Goal: Information Seeking & Learning: Learn about a topic

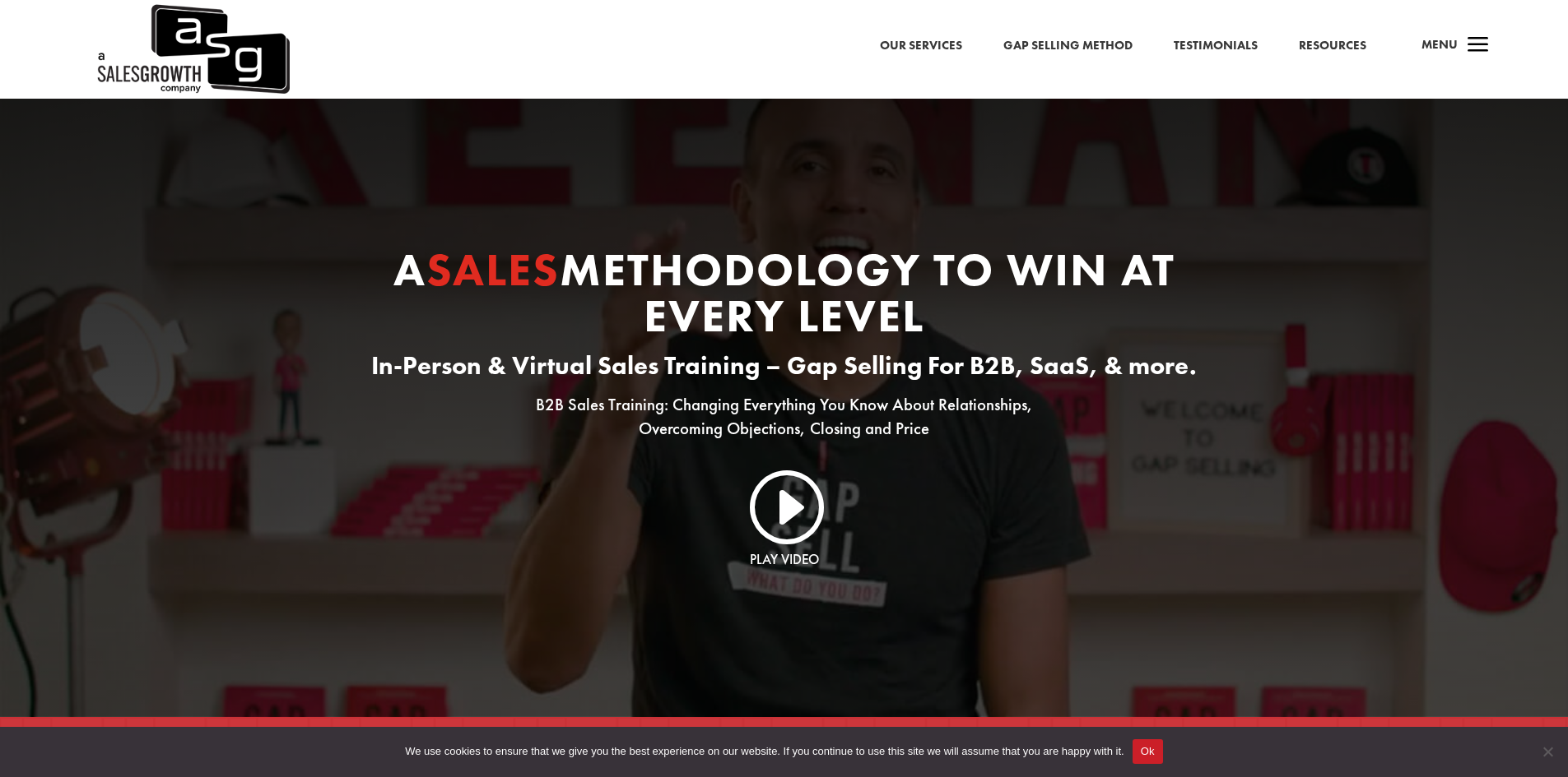
click at [799, 504] on link "I" at bounding box center [784, 505] width 79 height 79
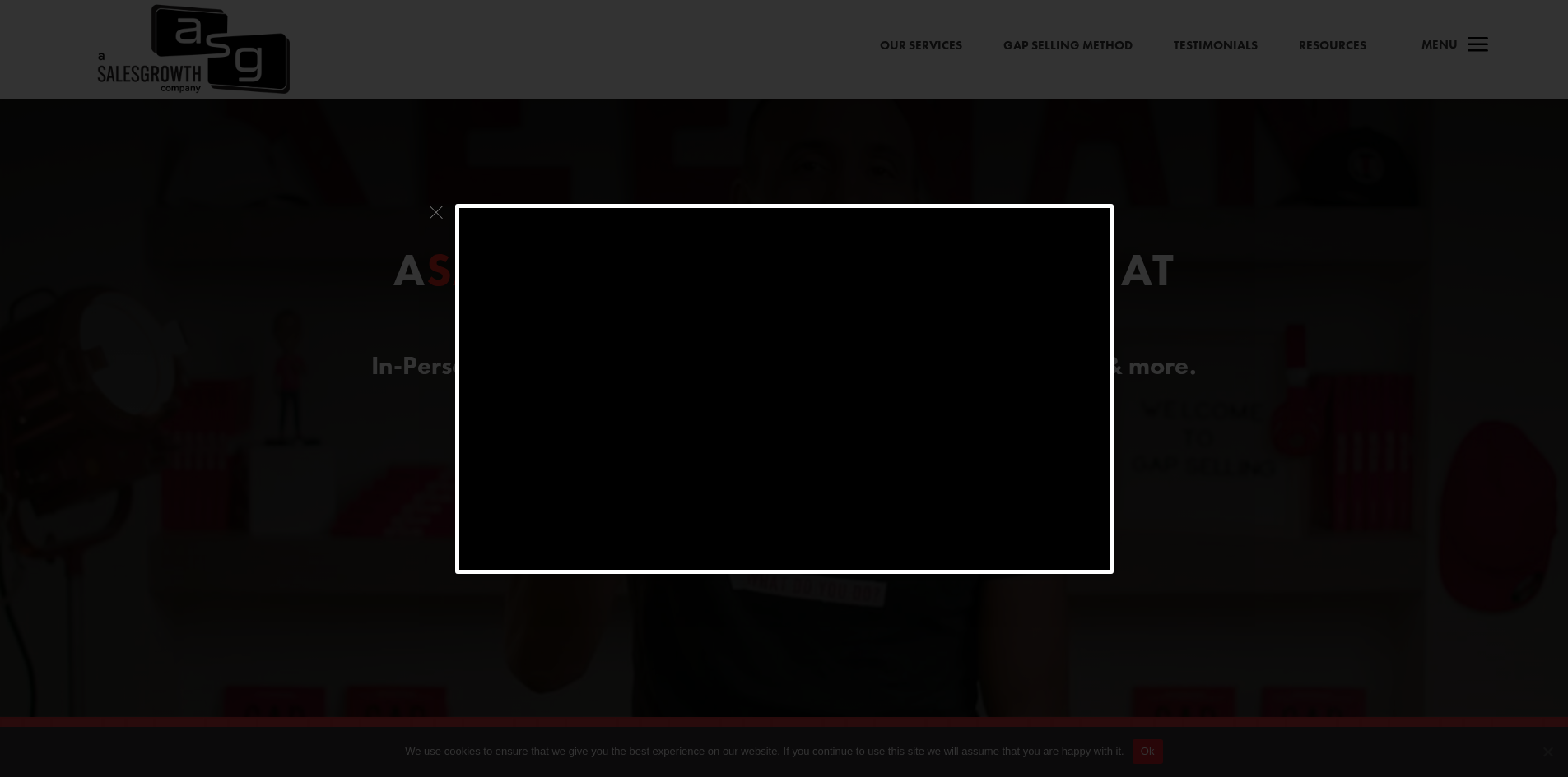
click at [432, 207] on span at bounding box center [436, 217] width 22 height 25
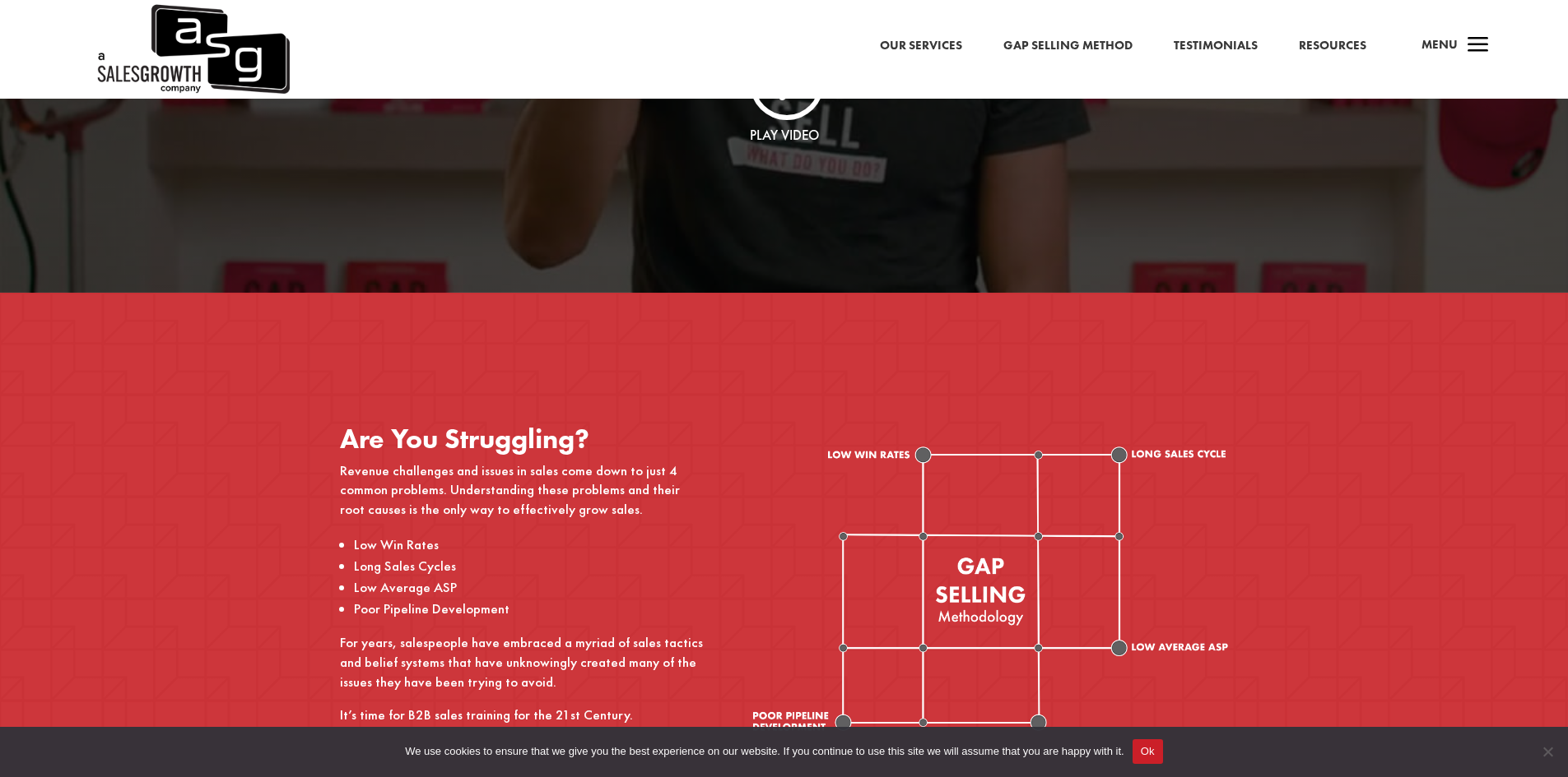
scroll to position [575, 0]
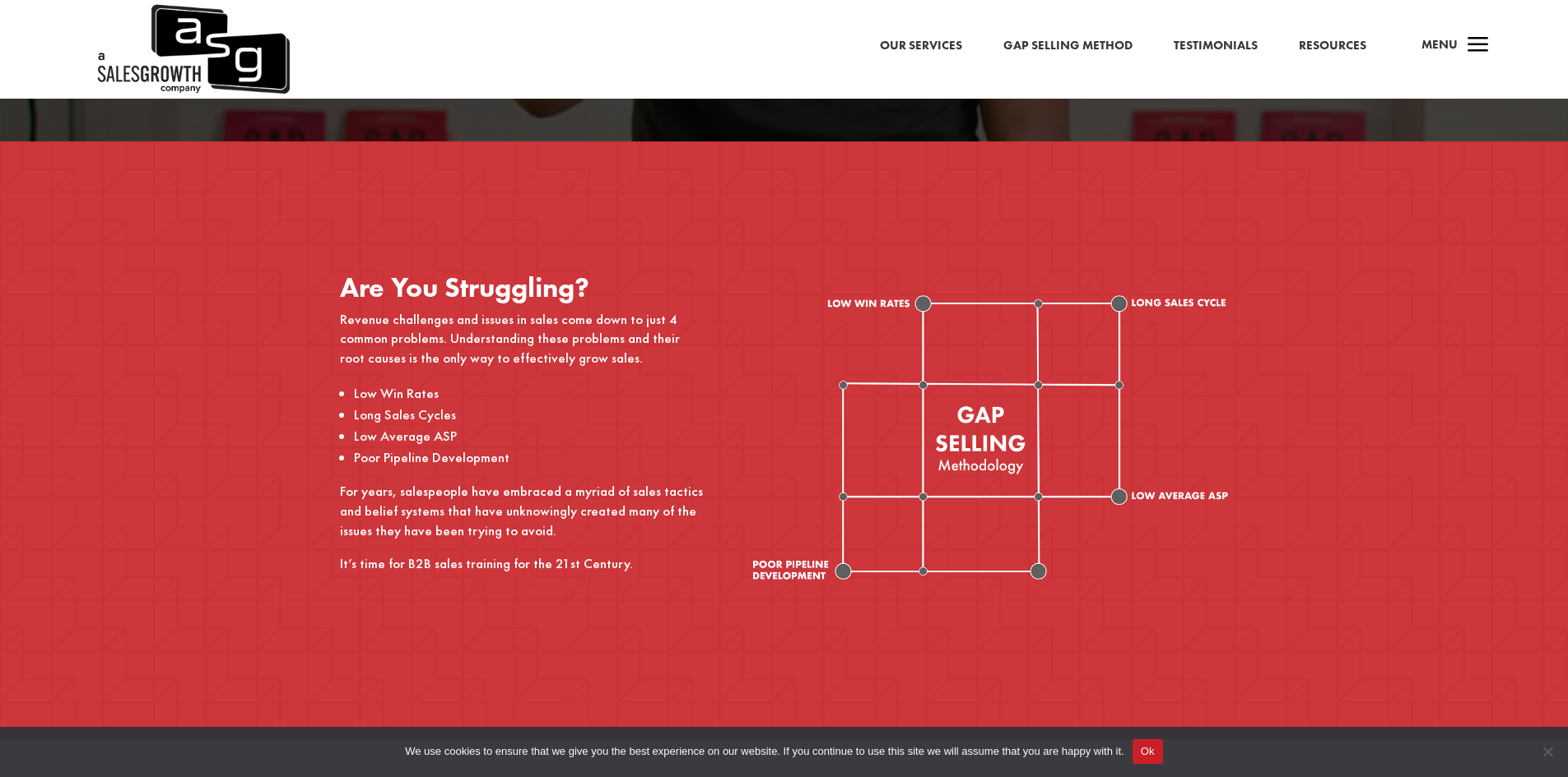
click at [367, 396] on li "Low Win Rates" at bounding box center [530, 393] width 352 height 22
click at [379, 414] on li "Long Sales Cycles" at bounding box center [530, 415] width 352 height 22
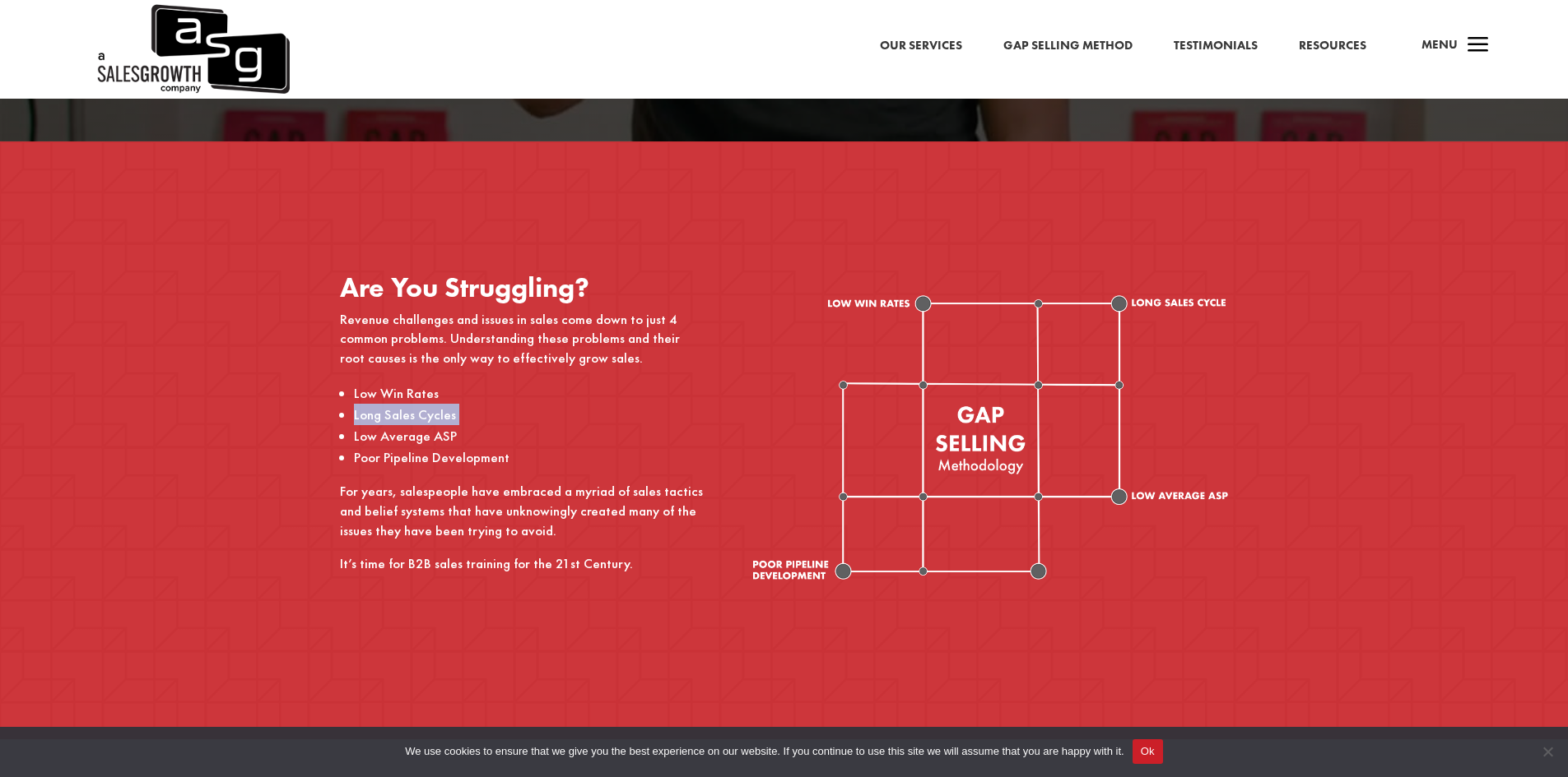
click at [379, 414] on li "Long Sales Cycles" at bounding box center [530, 415] width 352 height 22
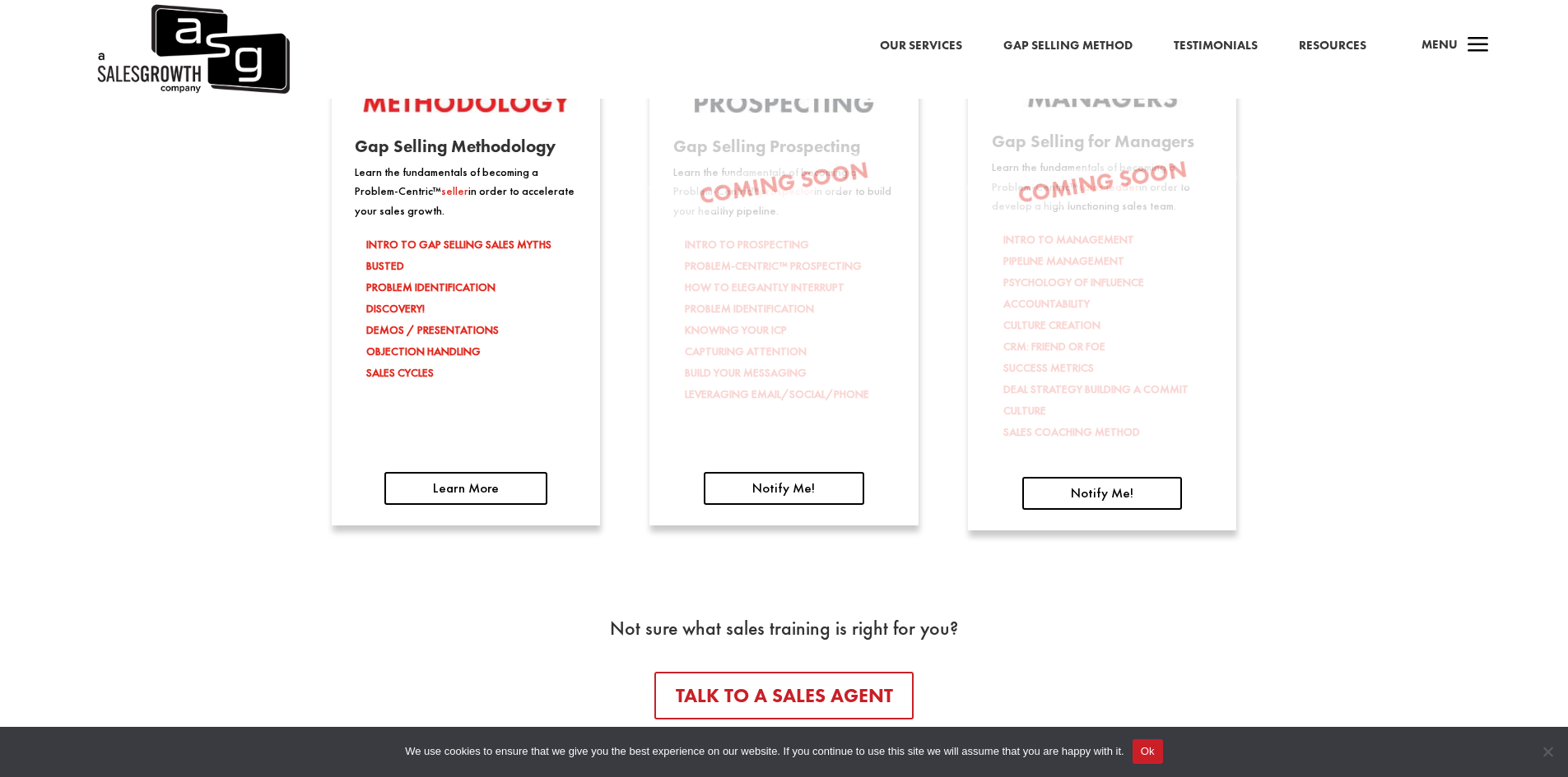
scroll to position [2879, 0]
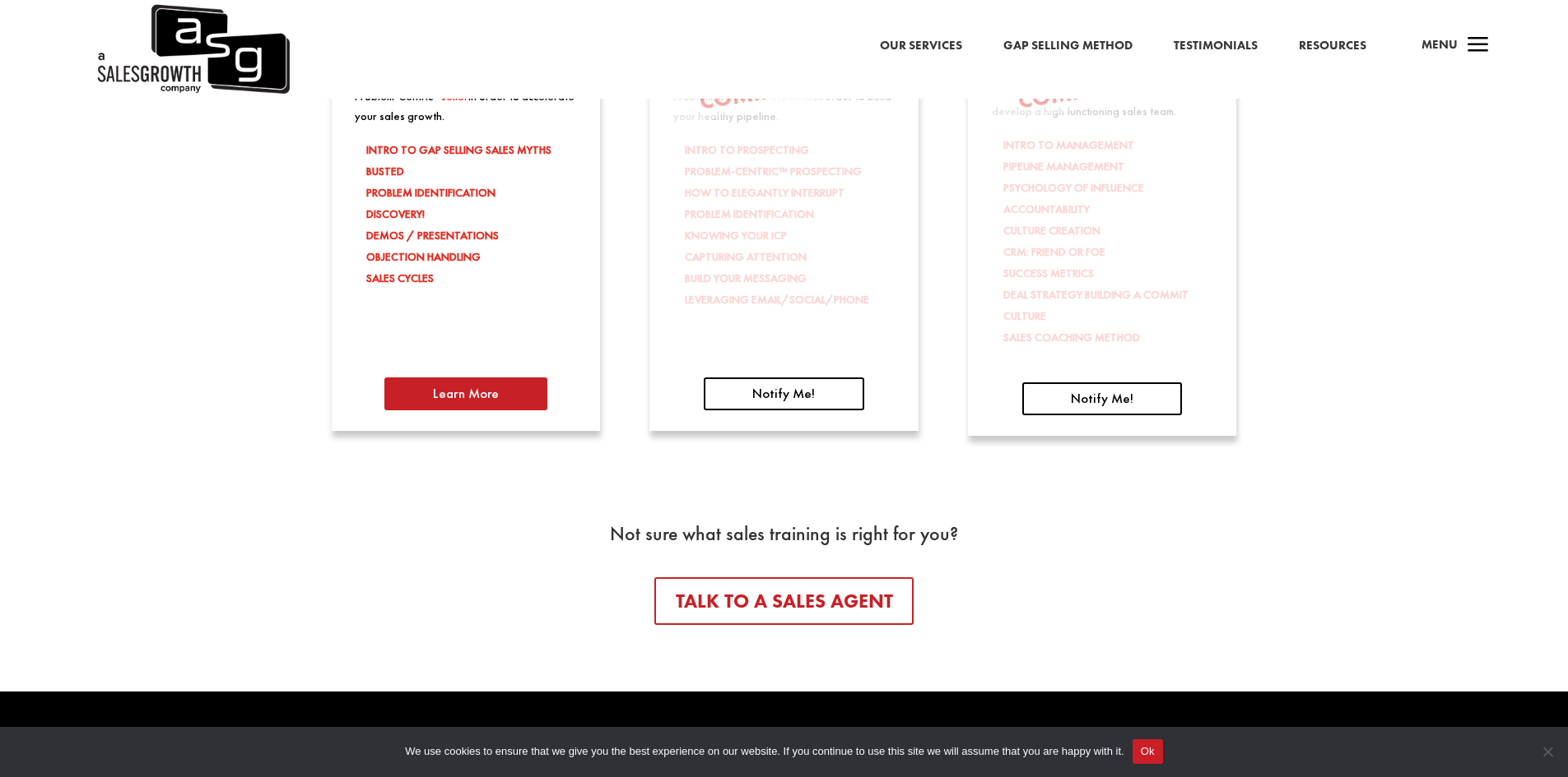
click at [493, 401] on link "Learn More" at bounding box center [465, 393] width 163 height 33
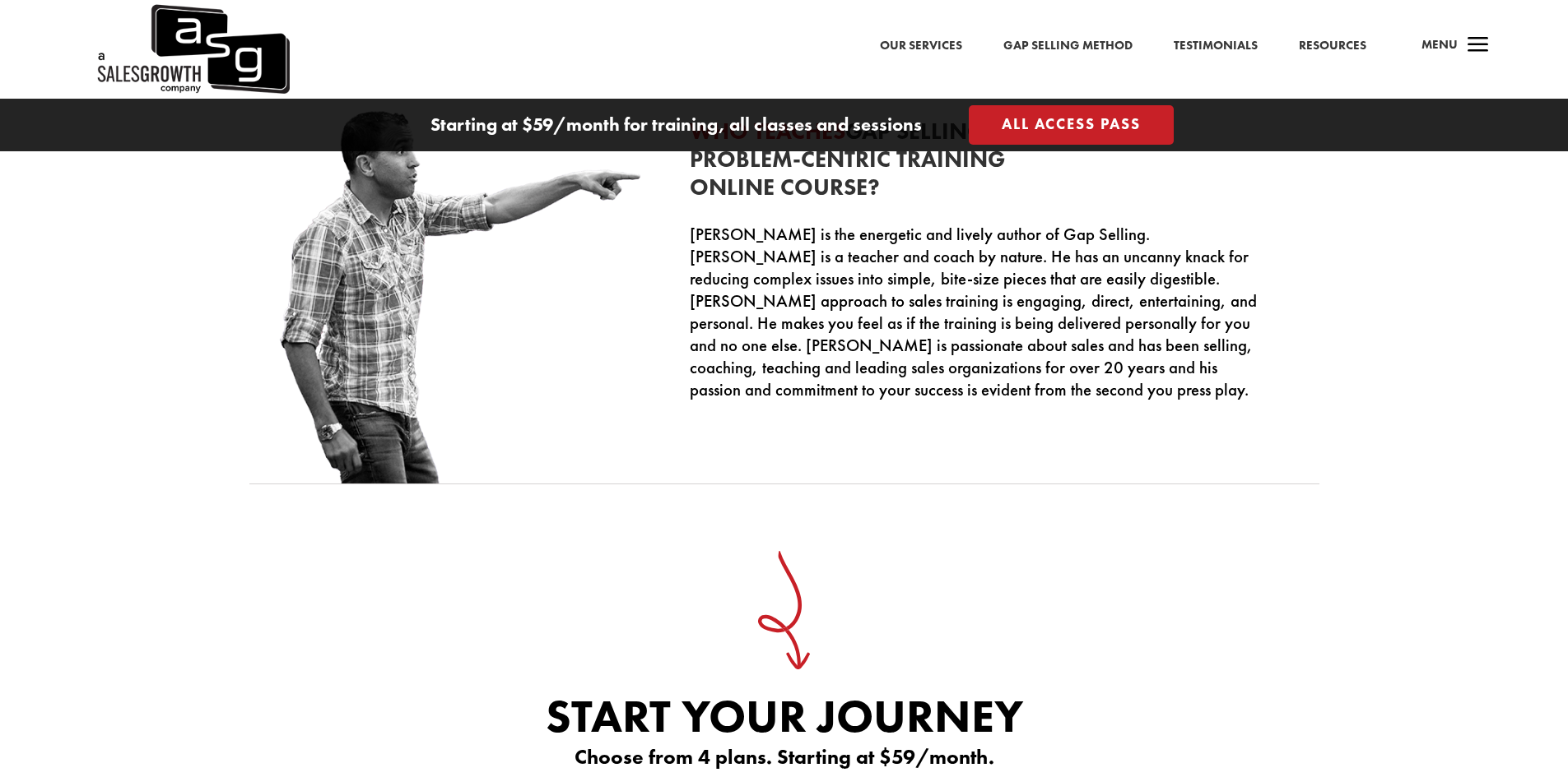
scroll to position [5182, 0]
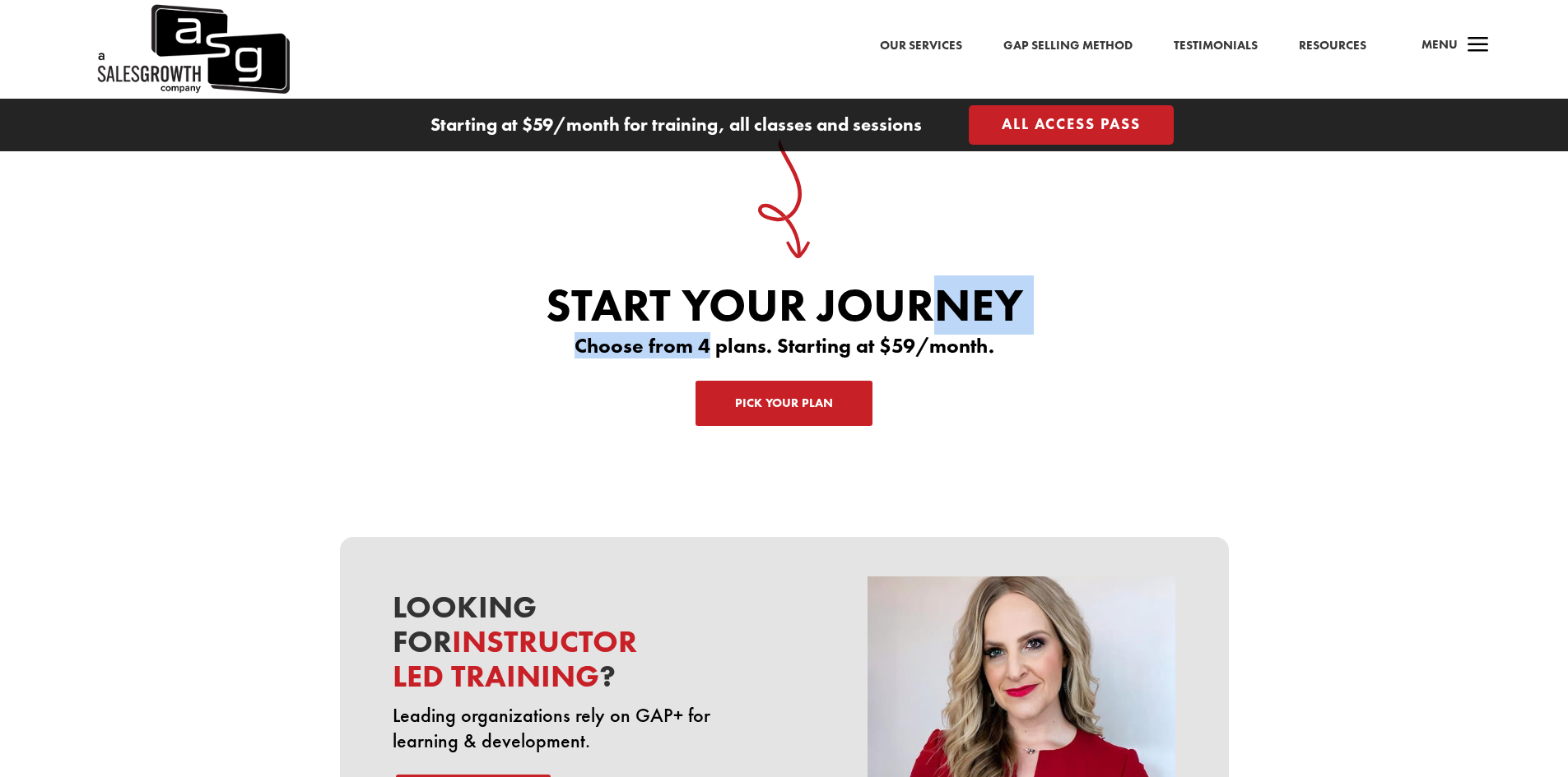
drag, startPoint x: 710, startPoint y: 343, endPoint x: 931, endPoint y: 319, distance: 222.3
click at [931, 319] on div "Start Your Journey Choose from 4 plans. Starting at $59/month." at bounding box center [784, 319] width 889 height 74
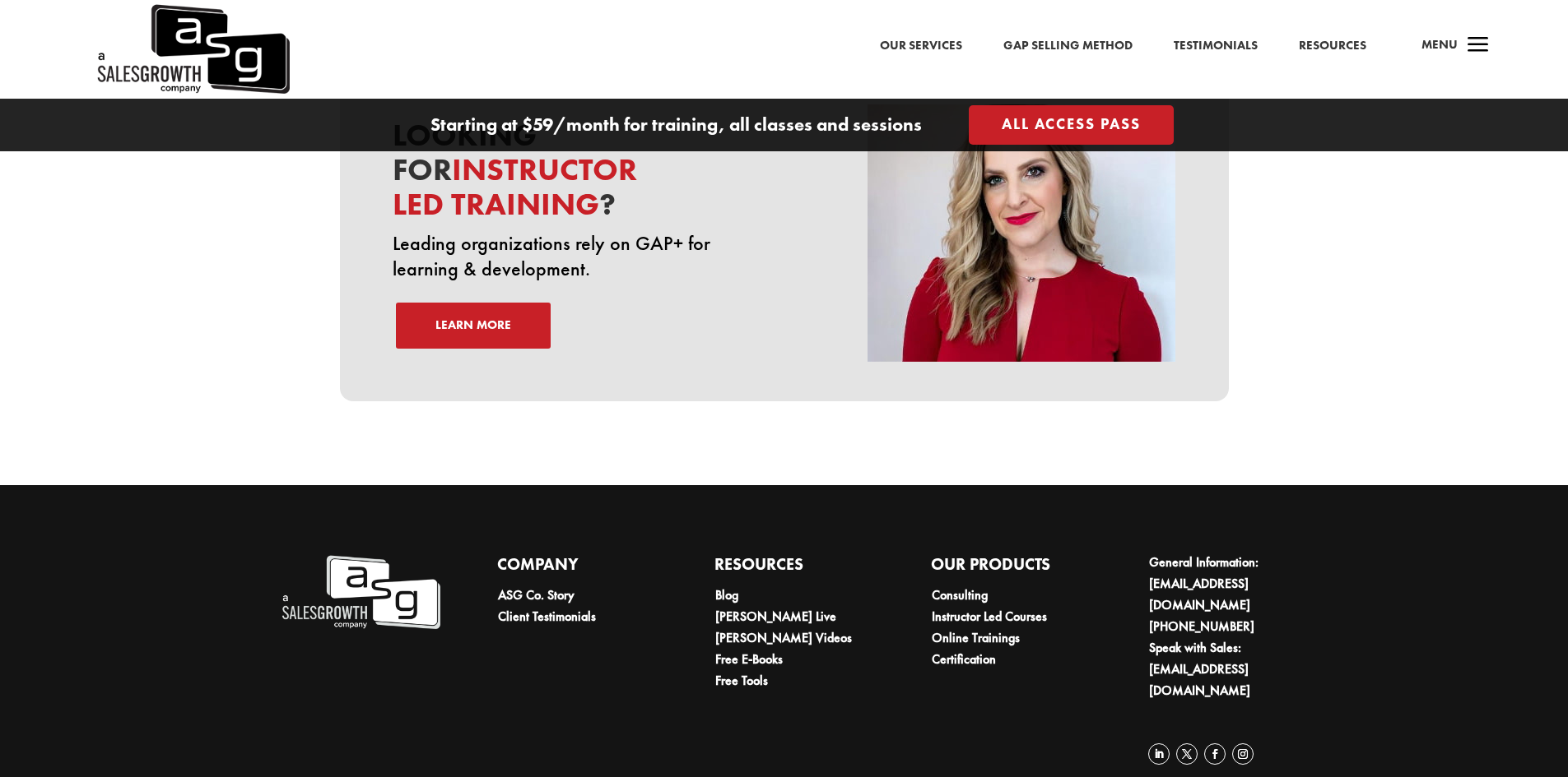
scroll to position [5660, 0]
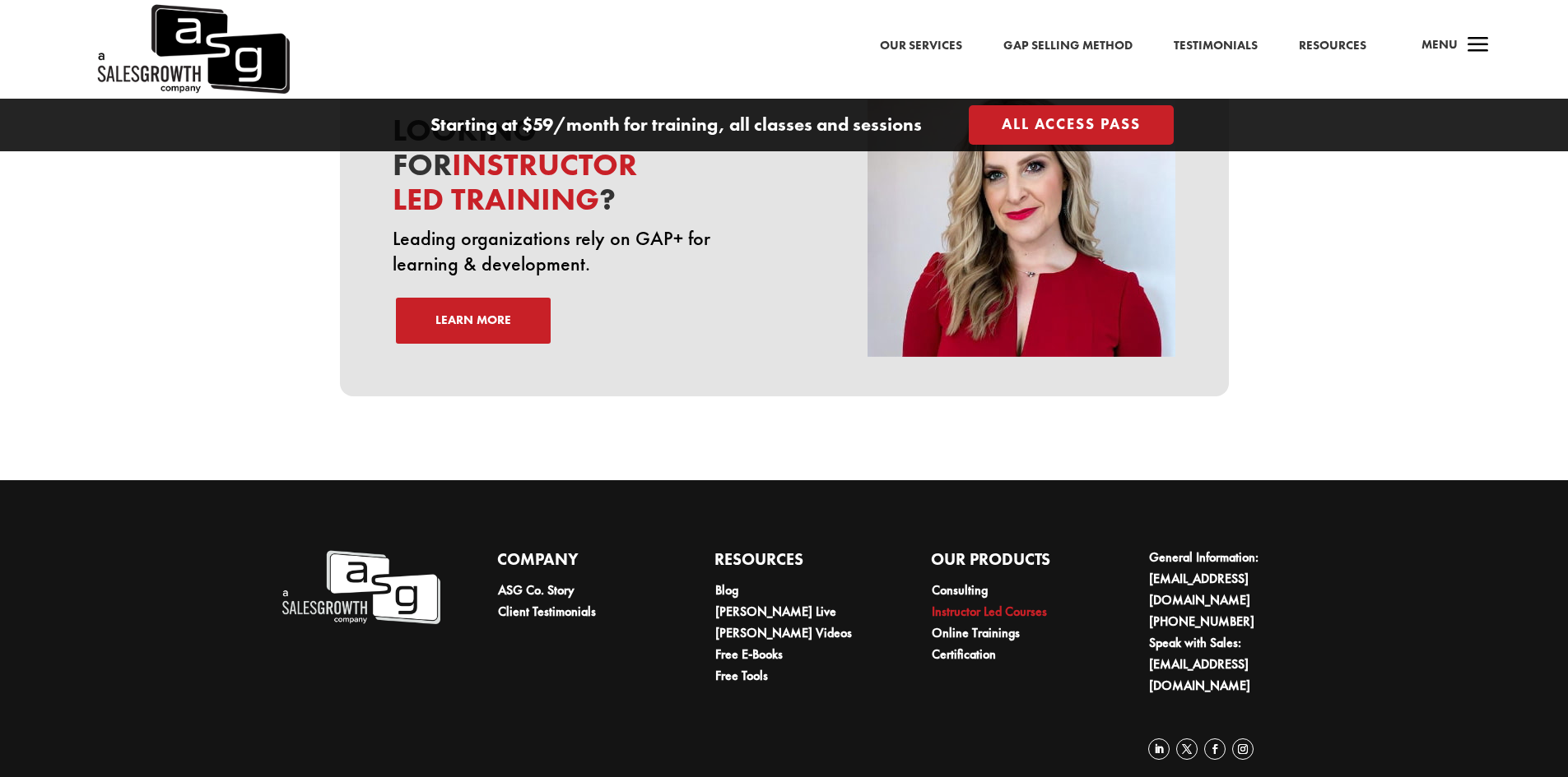
click at [974, 603] on link "Instructor Led Courses" at bounding box center [989, 611] width 115 height 18
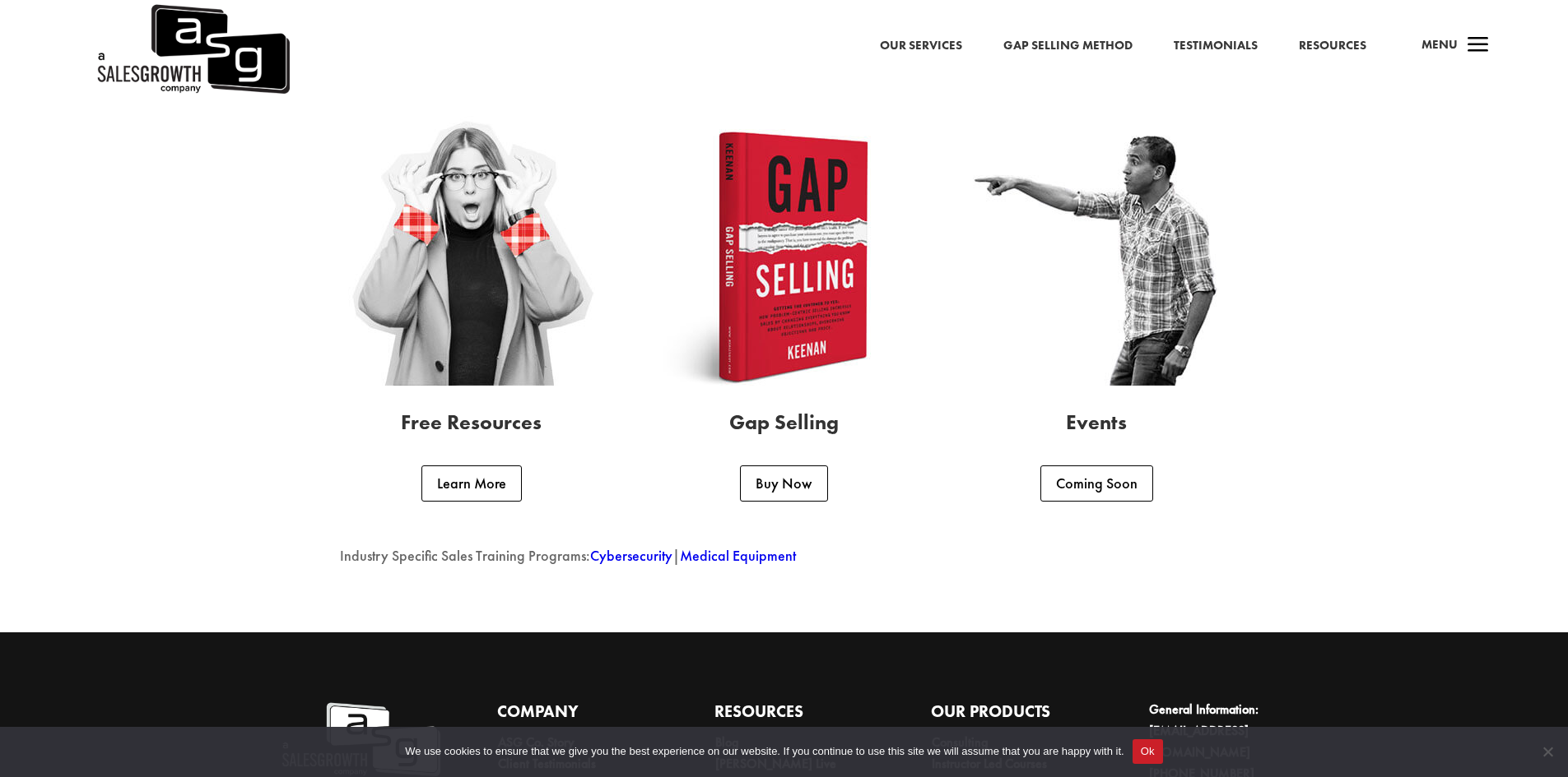
scroll to position [4195, 0]
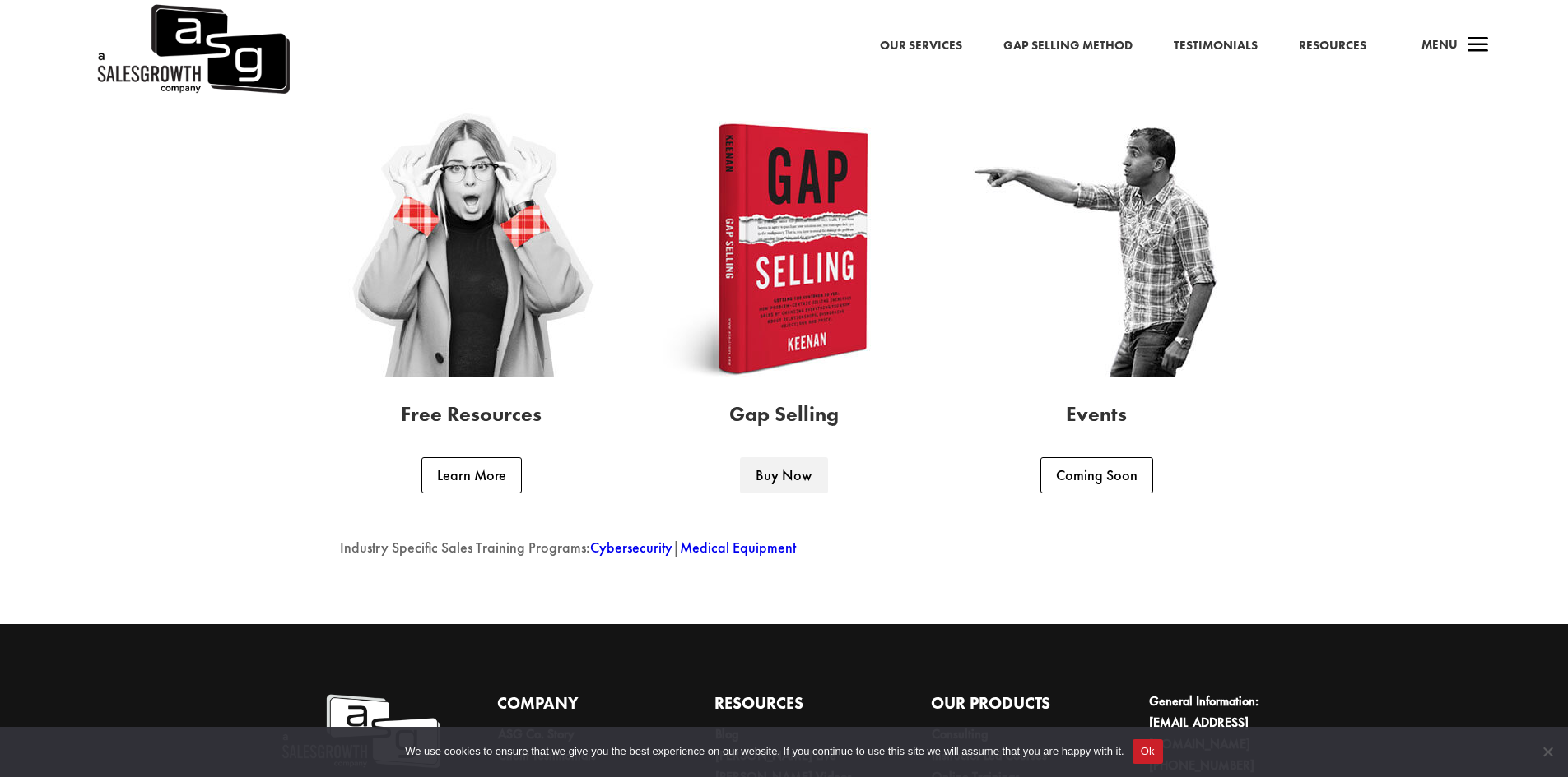
click at [800, 475] on link "Buy Now" at bounding box center [783, 475] width 87 height 36
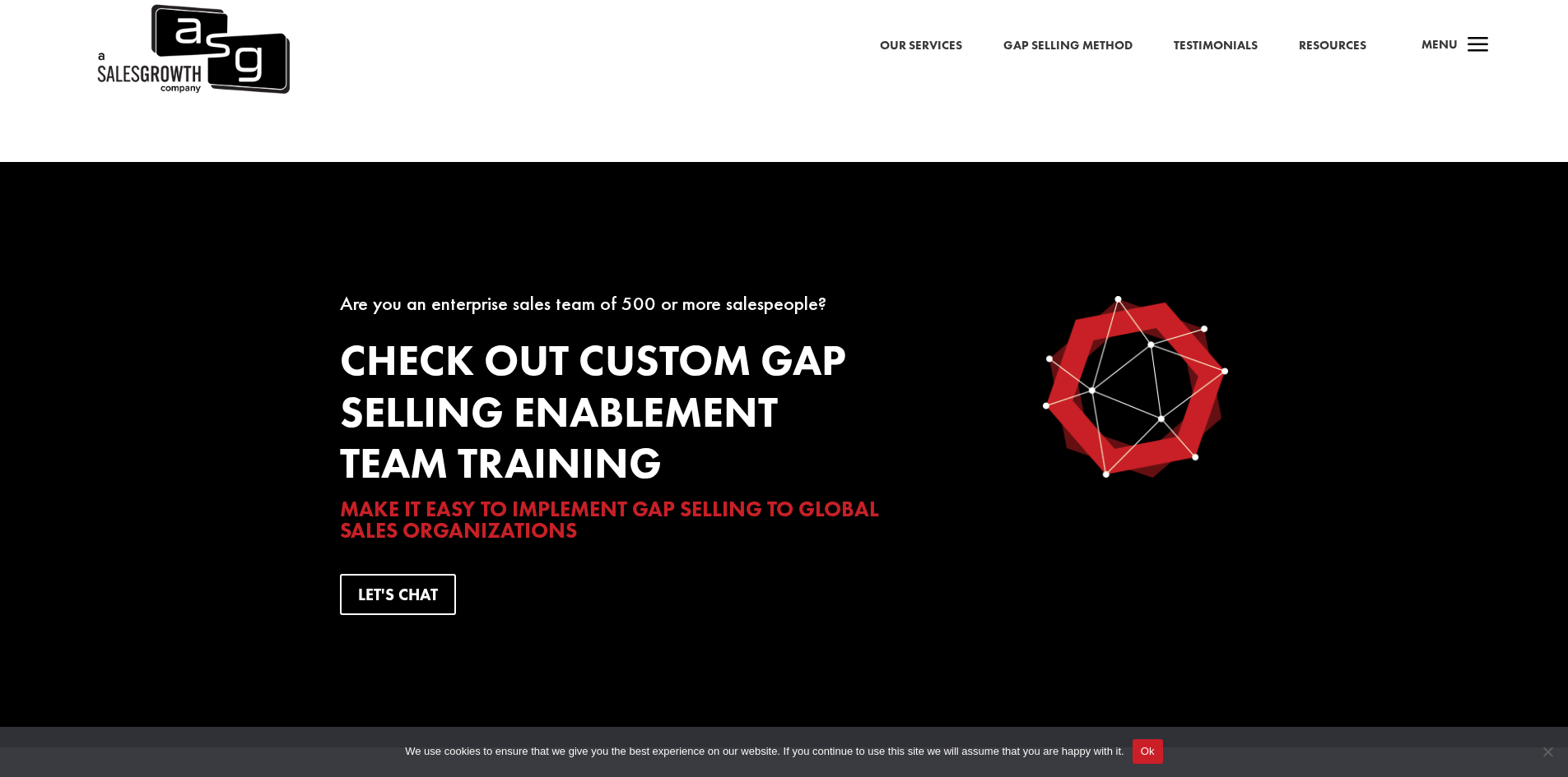
scroll to position [3208, 0]
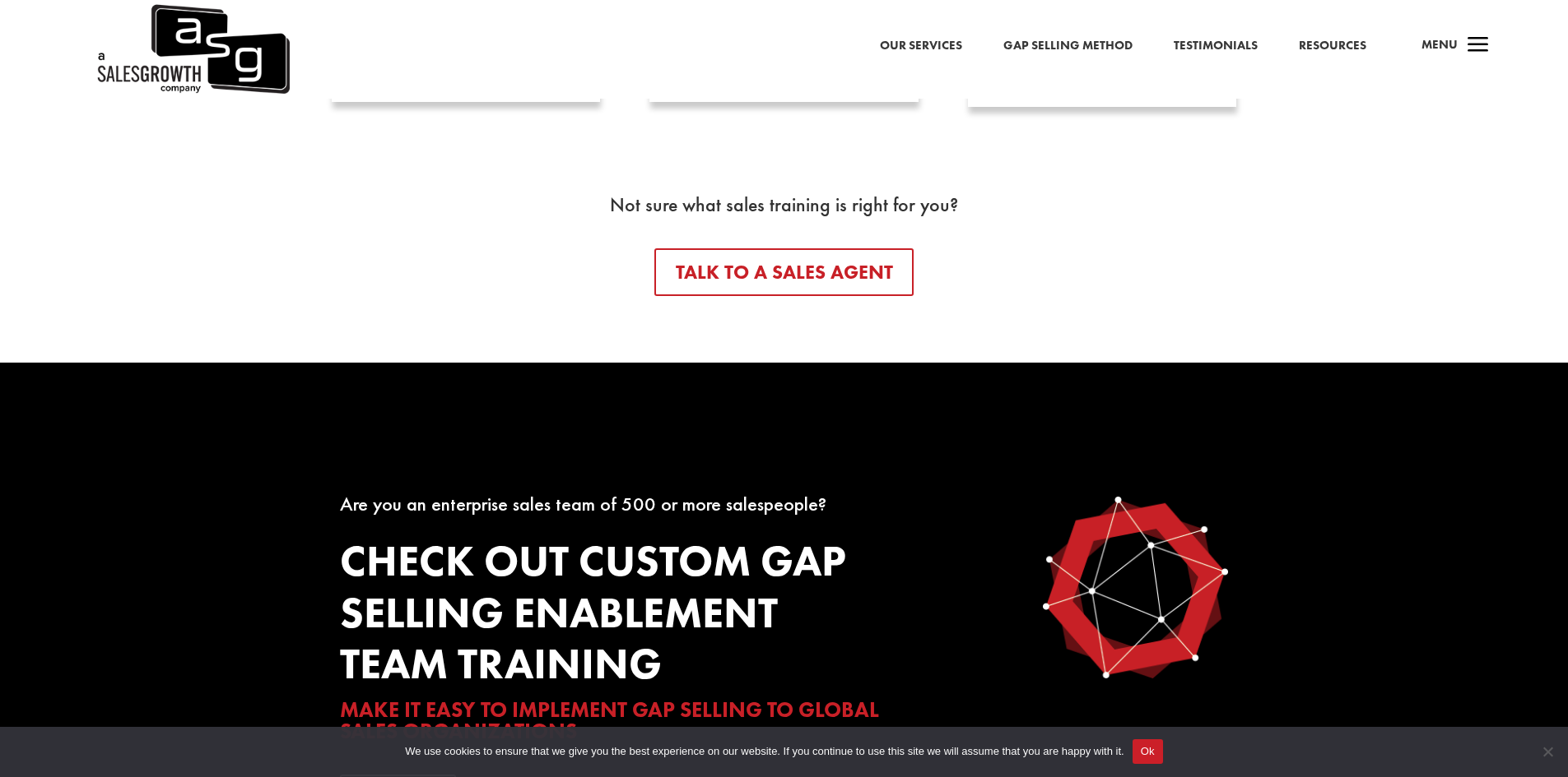
click at [934, 41] on link "Our Services" at bounding box center [920, 46] width 82 height 22
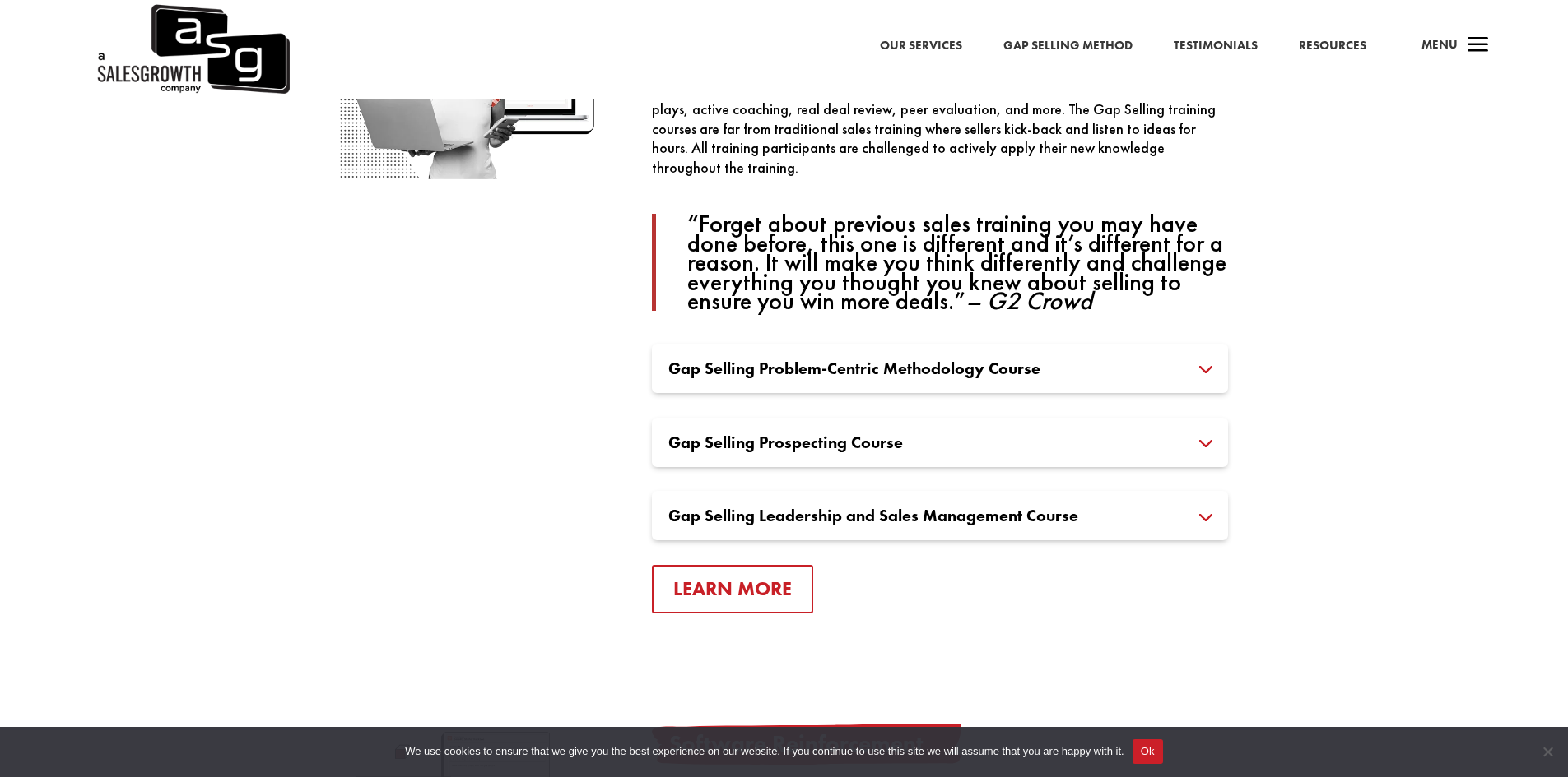
scroll to position [1152, 0]
click at [1079, 370] on h3 "Gap Selling Problem-Centric Methodology Course" at bounding box center [940, 368] width 543 height 17
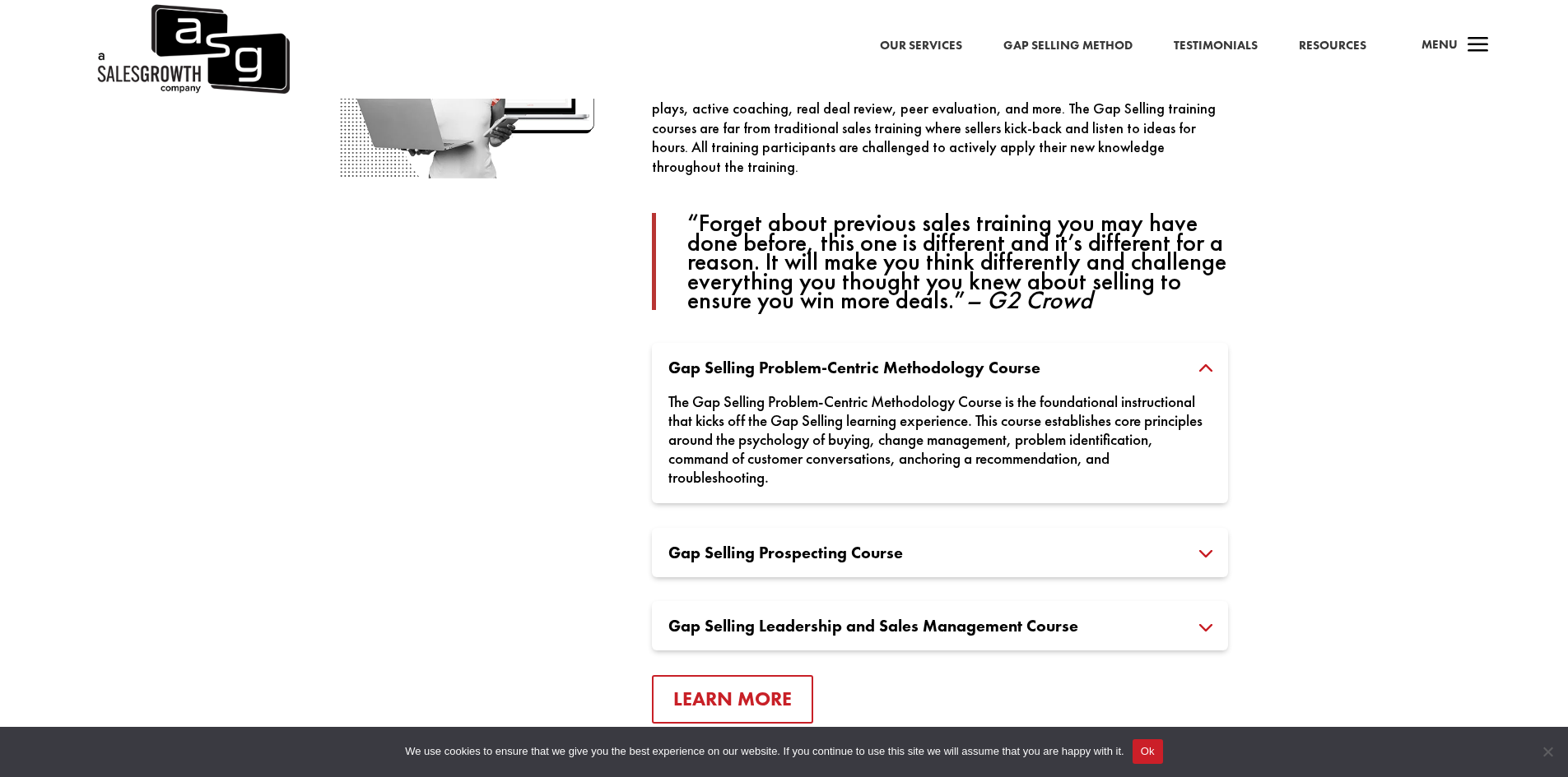
click at [919, 558] on h3 "Gap Selling Prospecting Course" at bounding box center [940, 553] width 543 height 17
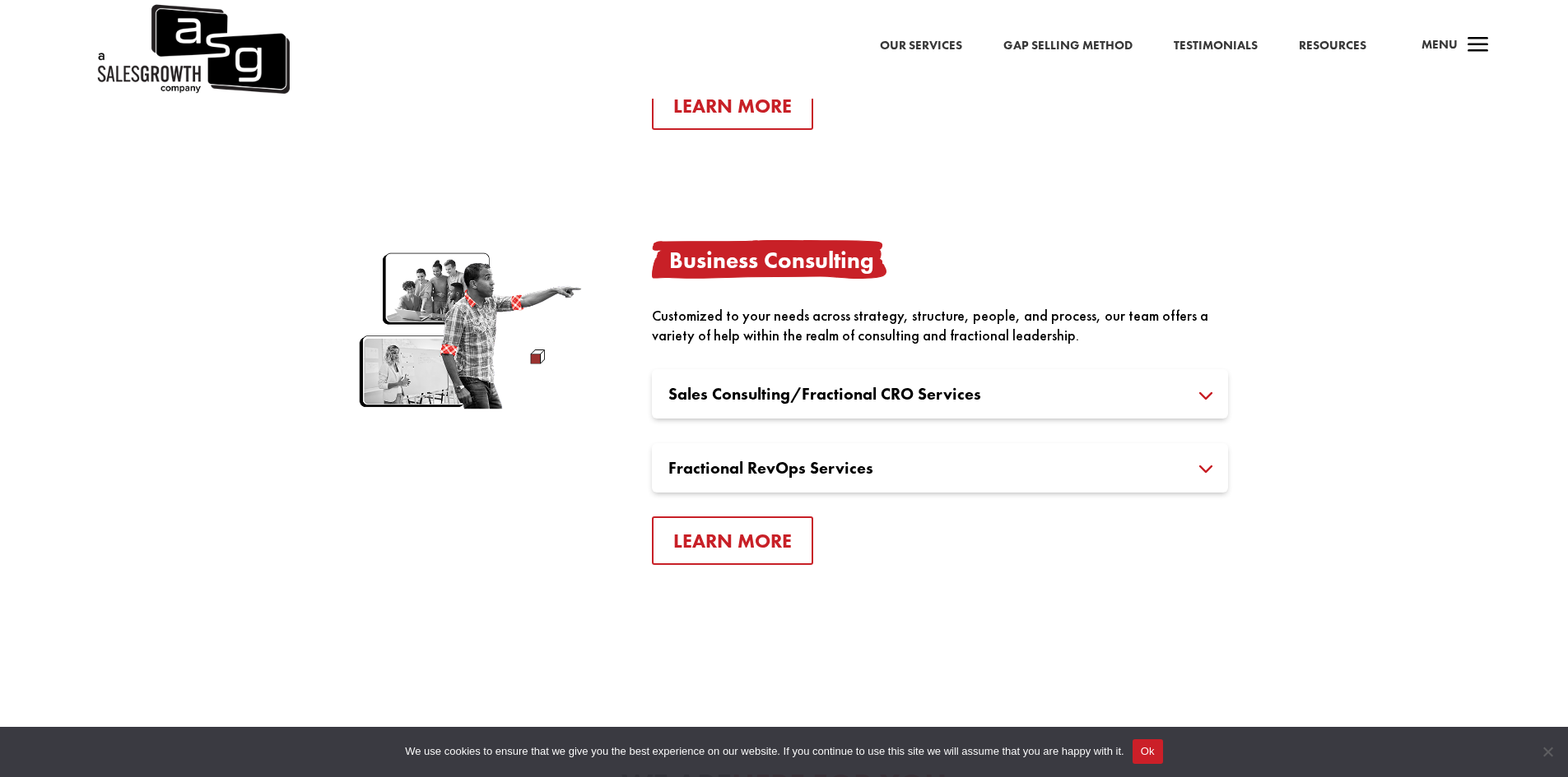
scroll to position [3044, 0]
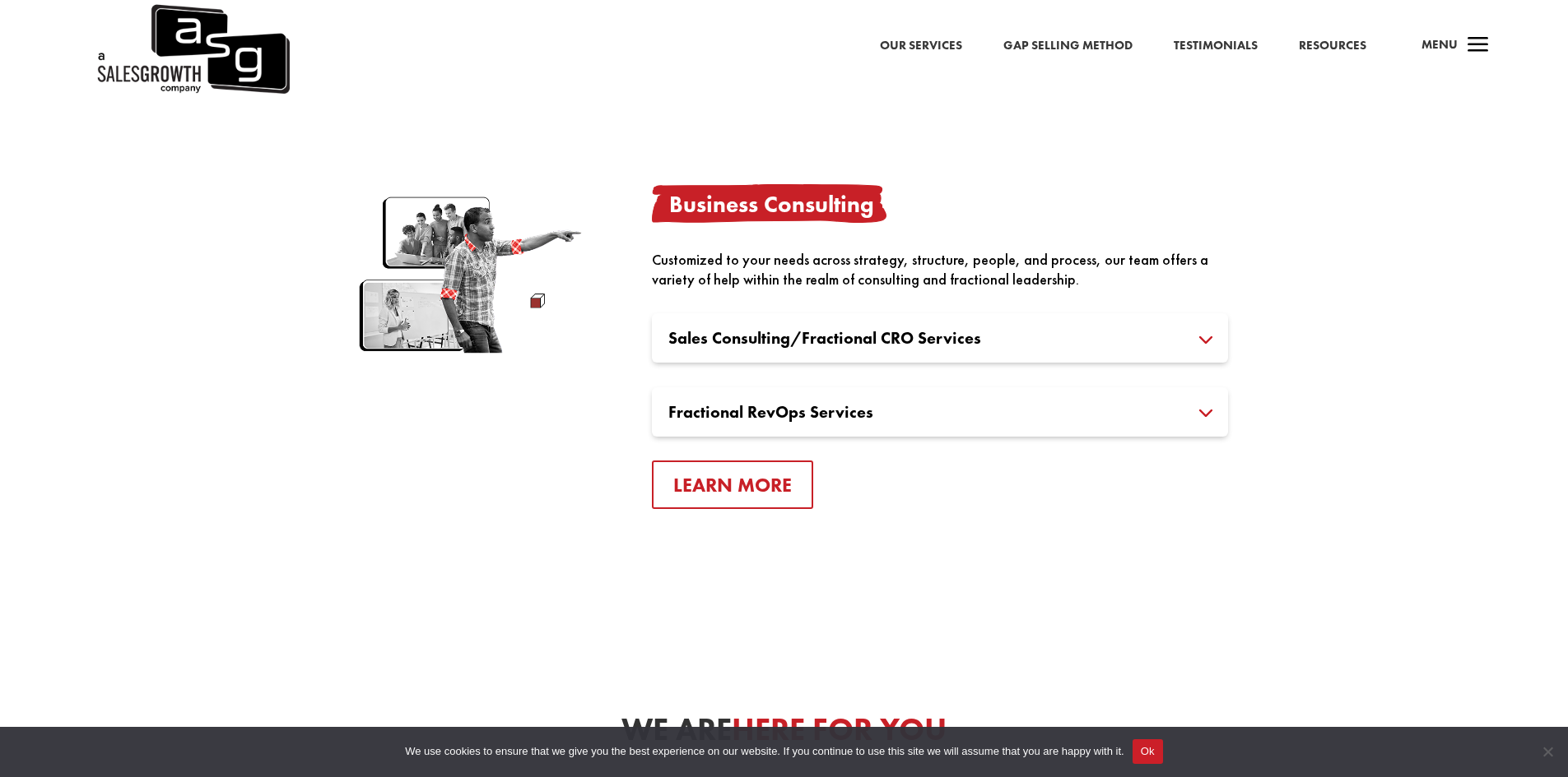
click at [736, 339] on h3 "Sales Consulting/Fractional CRO Services" at bounding box center [940, 338] width 543 height 17
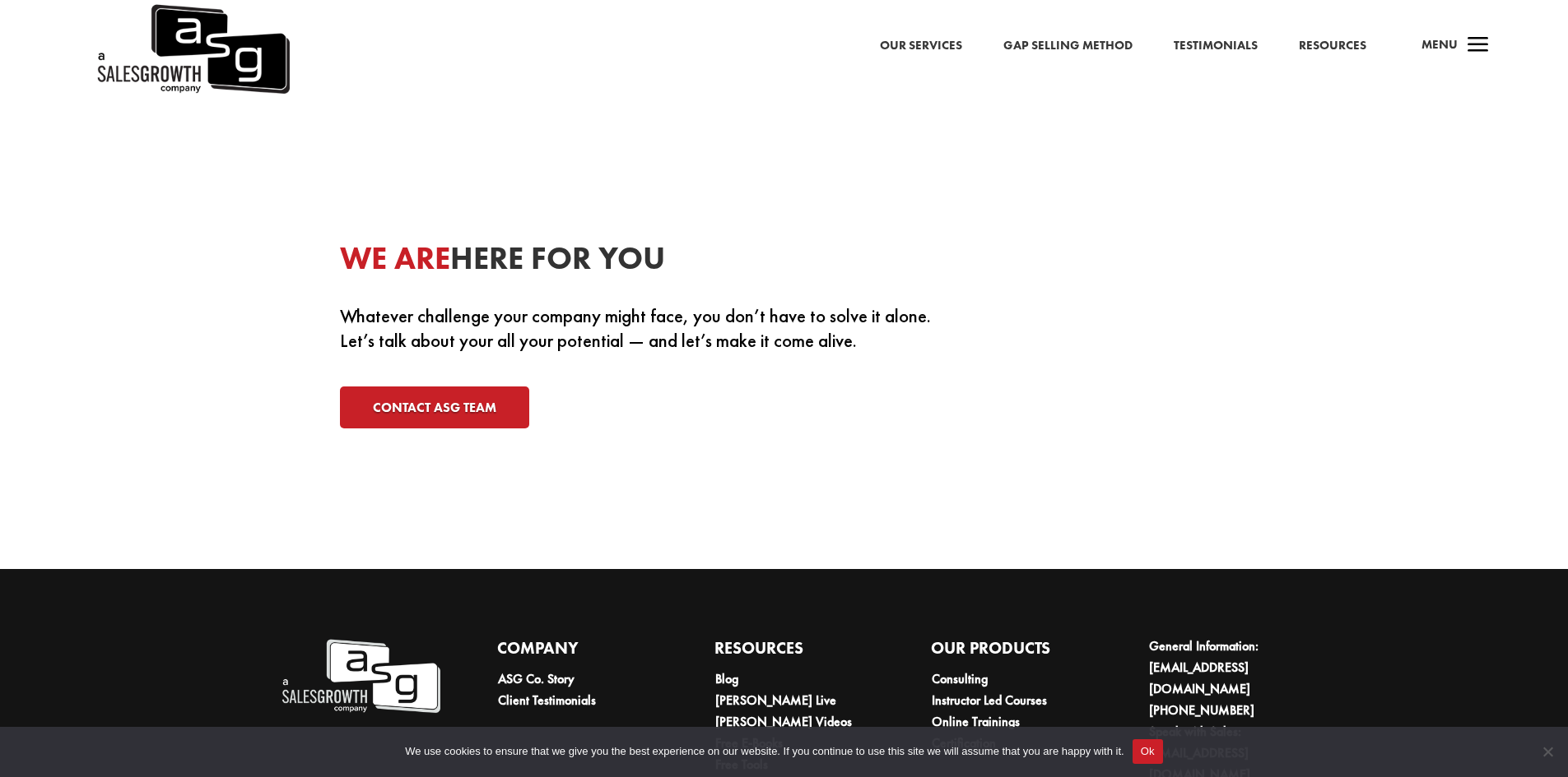
scroll to position [5360, 0]
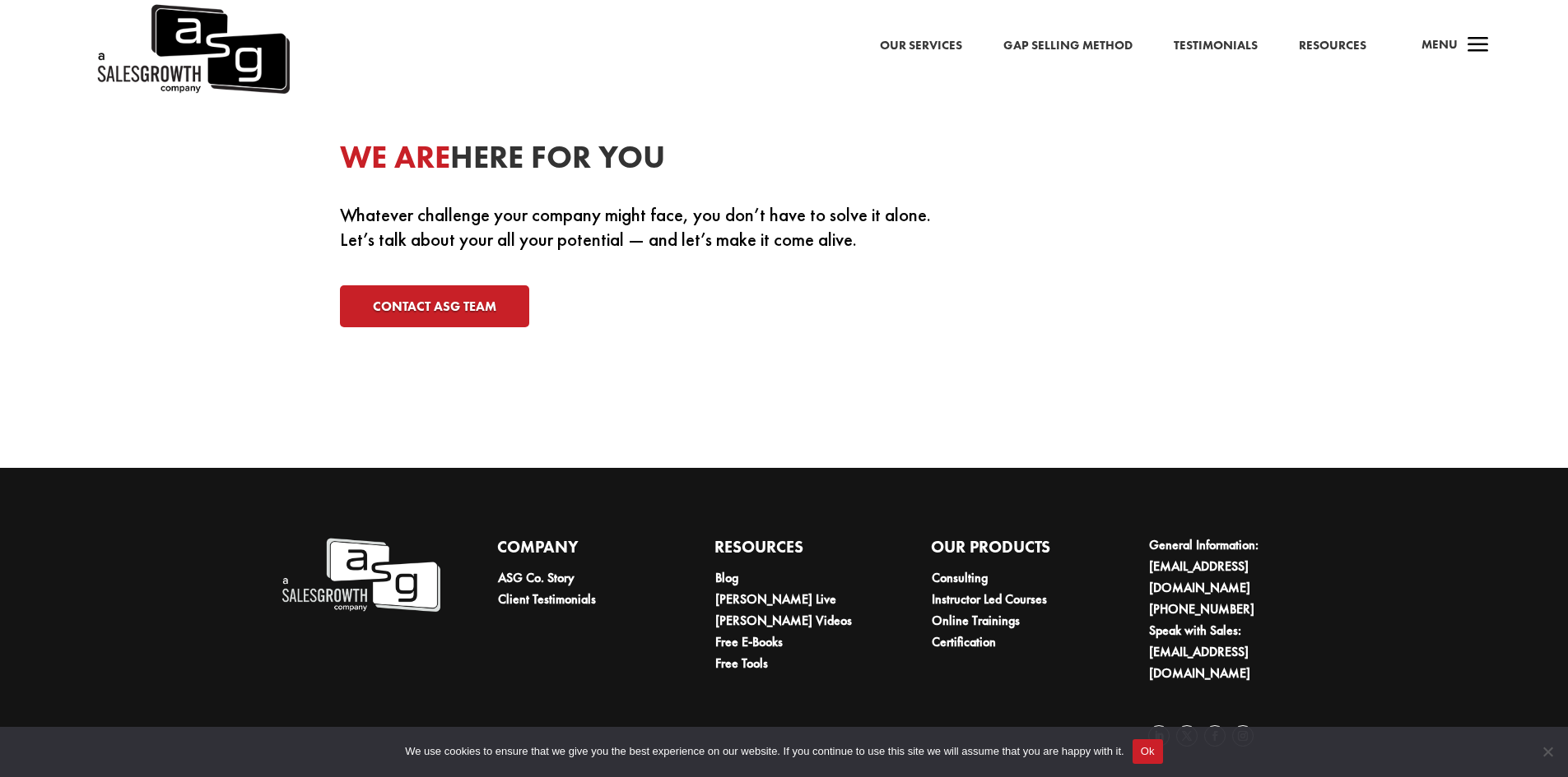
click at [1320, 40] on link "Resources" at bounding box center [1332, 46] width 68 height 22
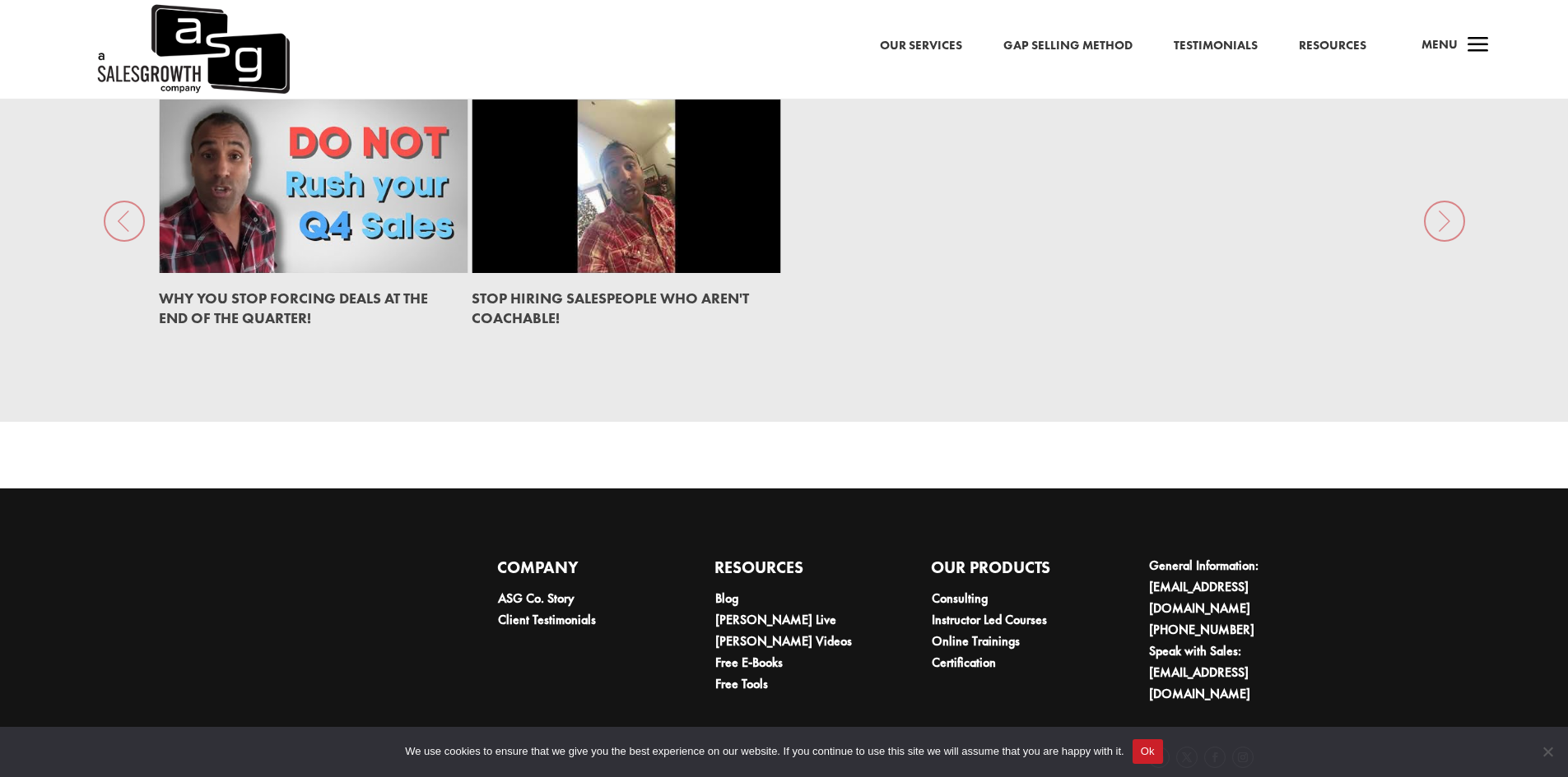
scroll to position [2746, 0]
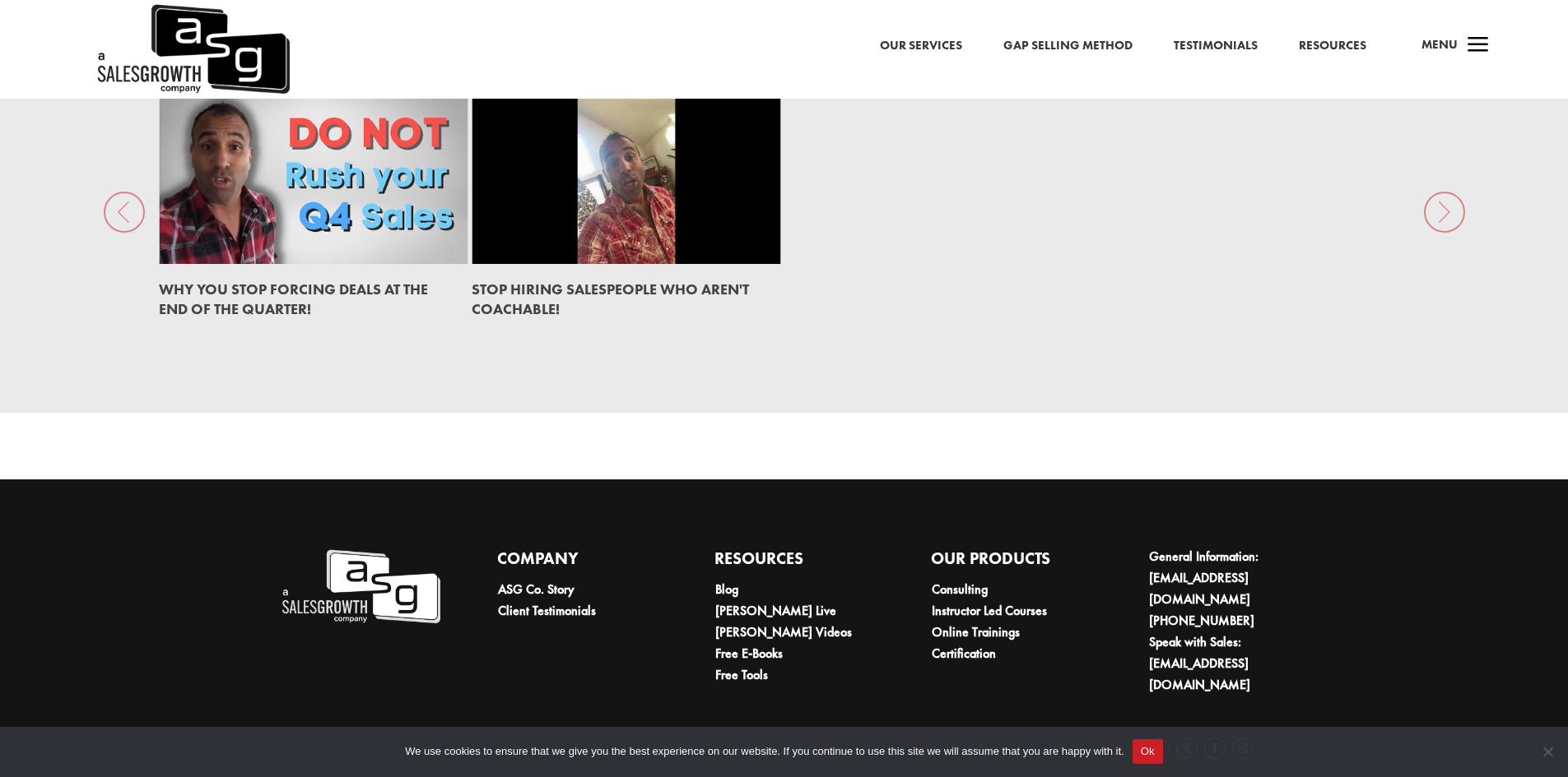
click at [653, 189] on link at bounding box center [626, 177] width 309 height 174
